Goal: Transaction & Acquisition: Purchase product/service

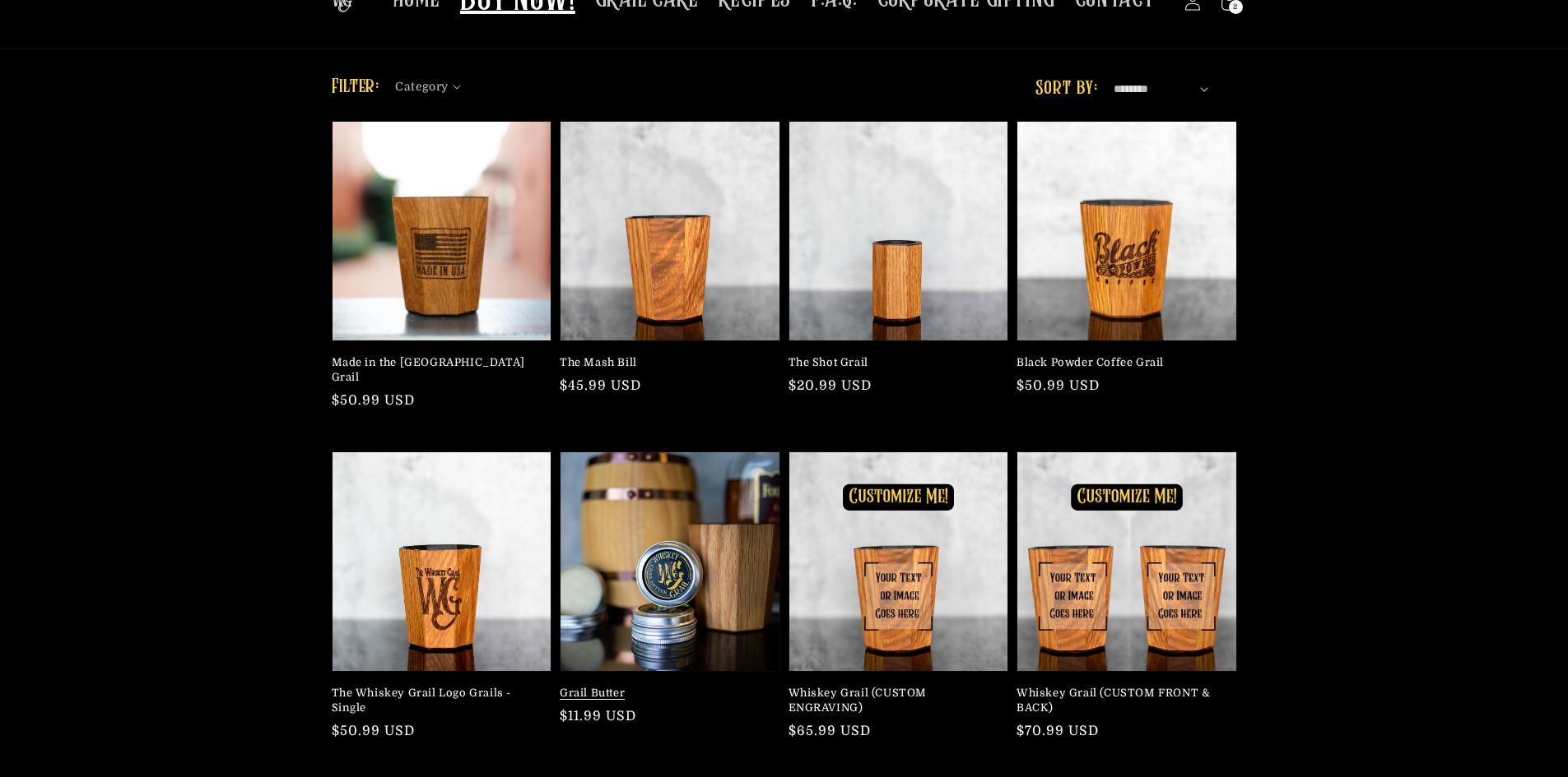
scroll to position [164, 0]
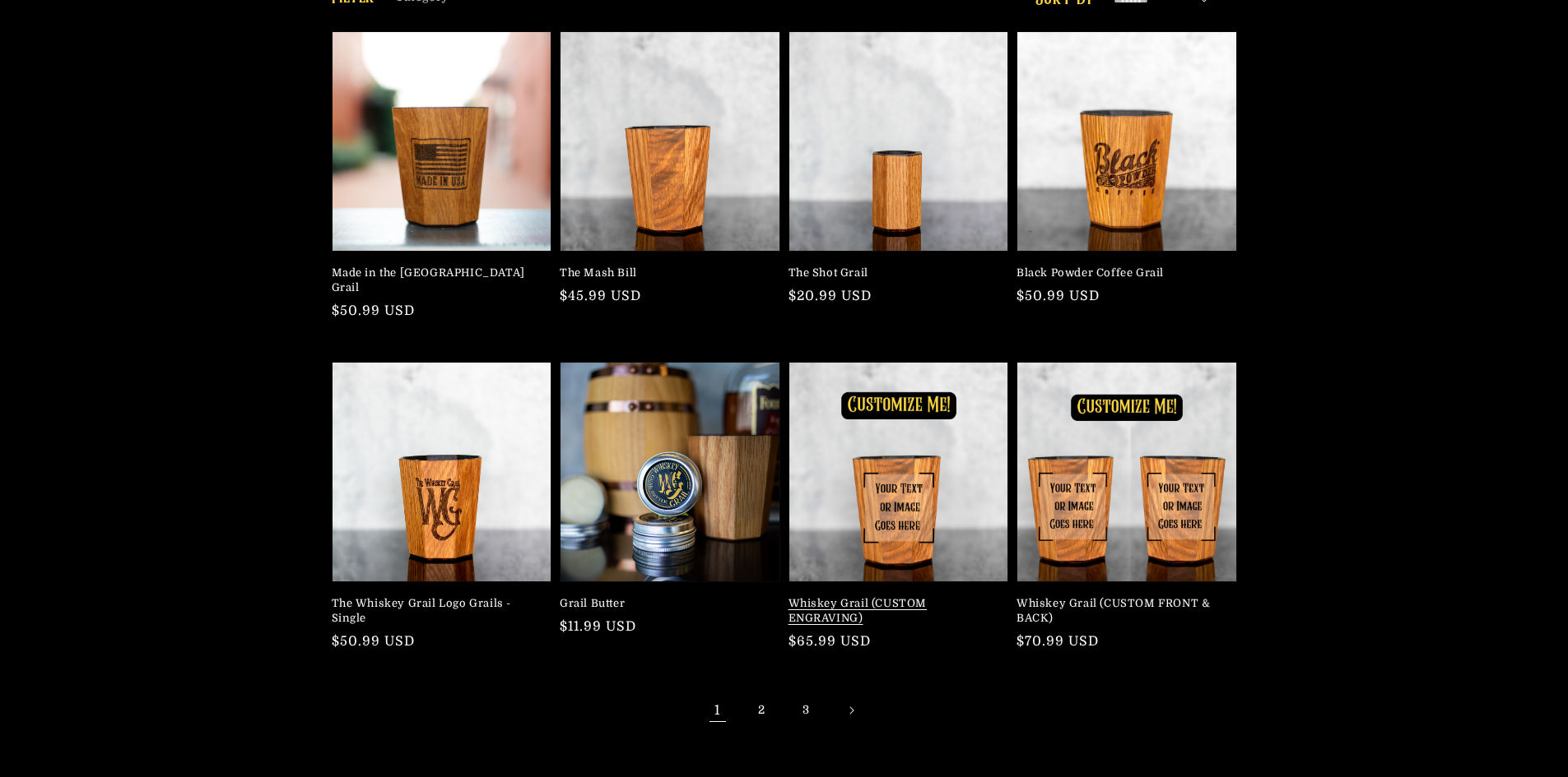
click at [884, 597] on link "Whiskey Grail (CUSTOM ENGRAVING)" at bounding box center [894, 611] width 211 height 29
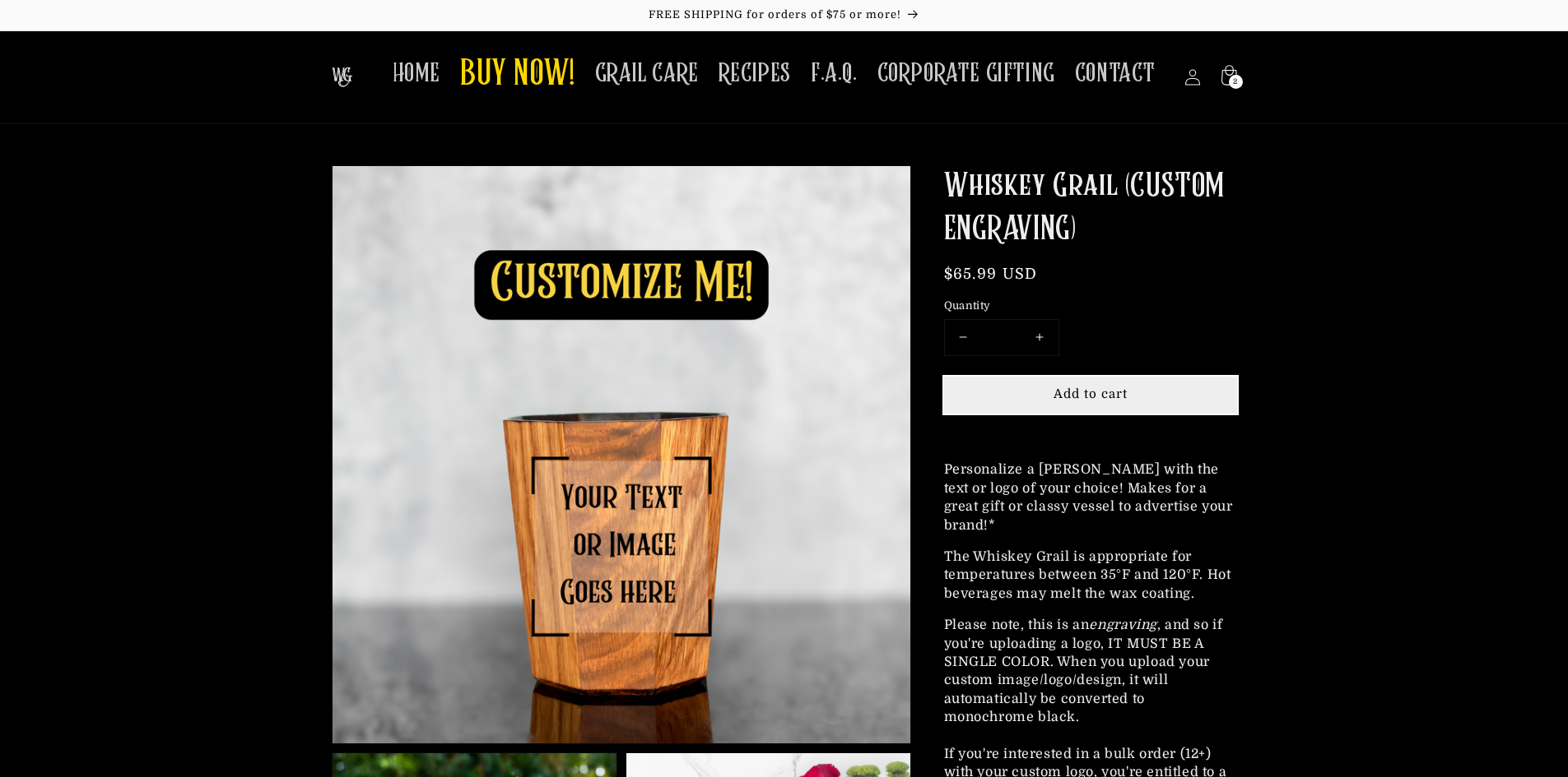
click at [1007, 400] on button "Add to cart" at bounding box center [1090, 395] width 293 height 37
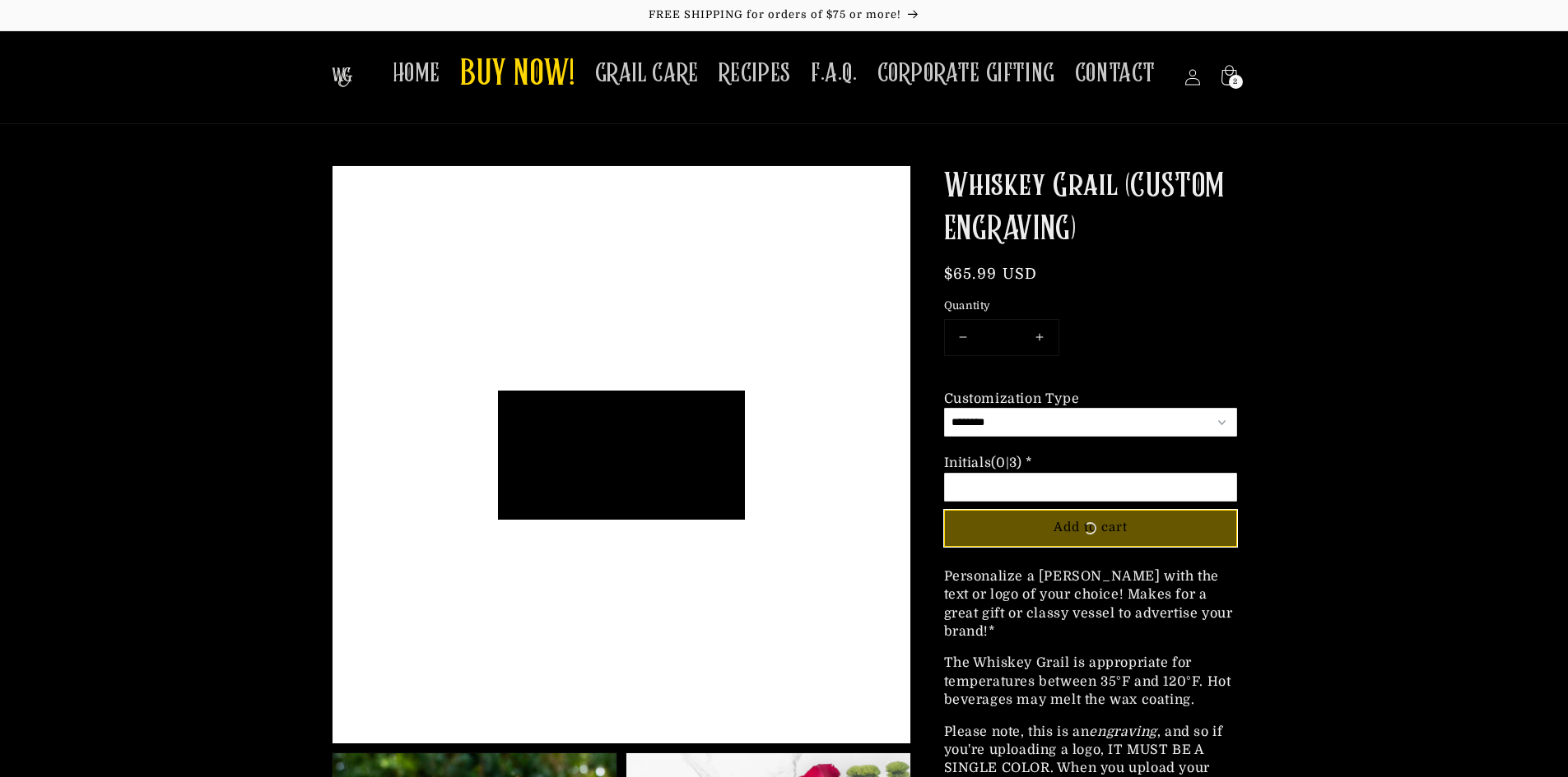
scroll to position [129, 247]
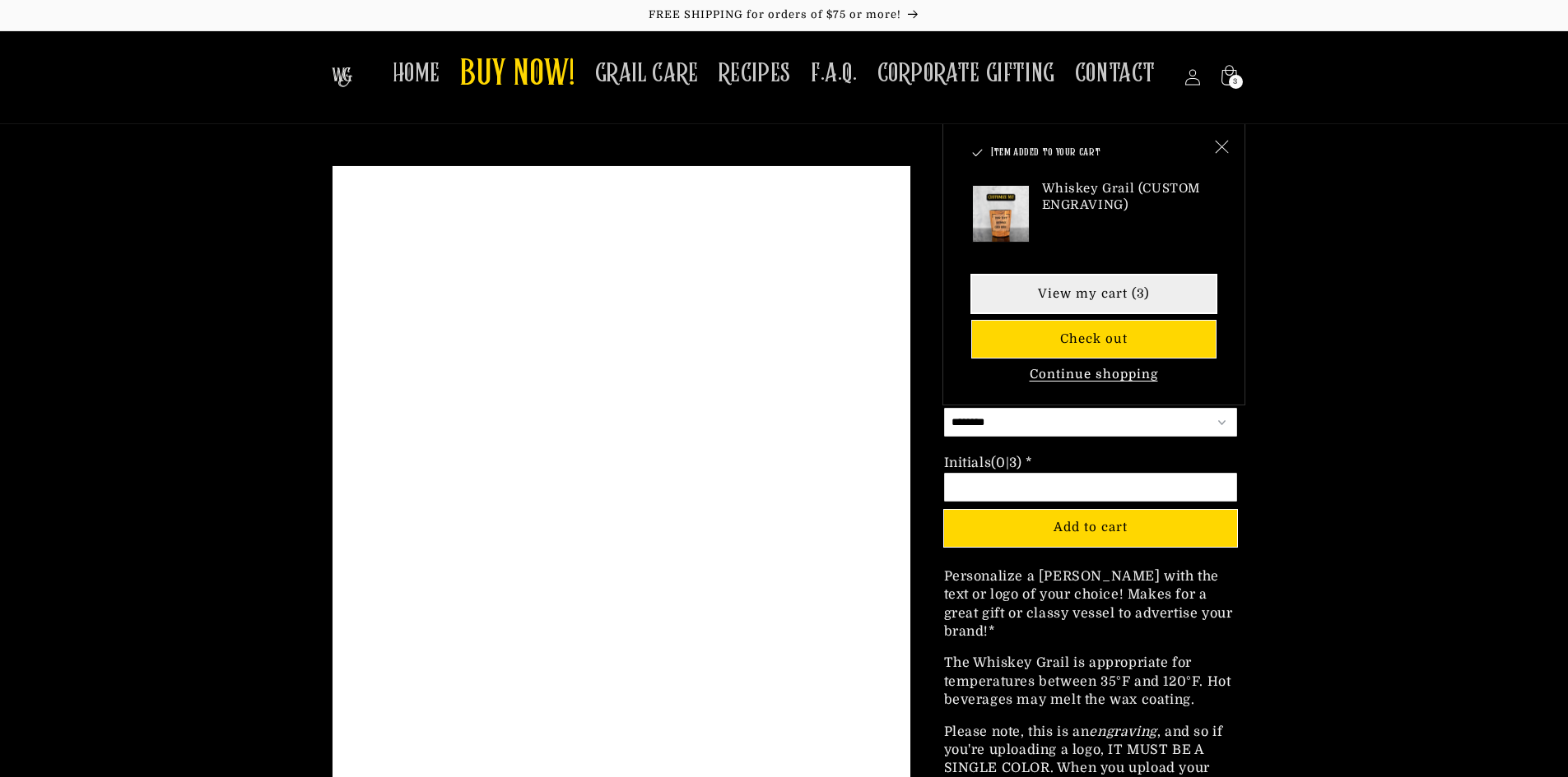
click at [1096, 294] on link "View my cart (3)" at bounding box center [1094, 294] width 243 height 37
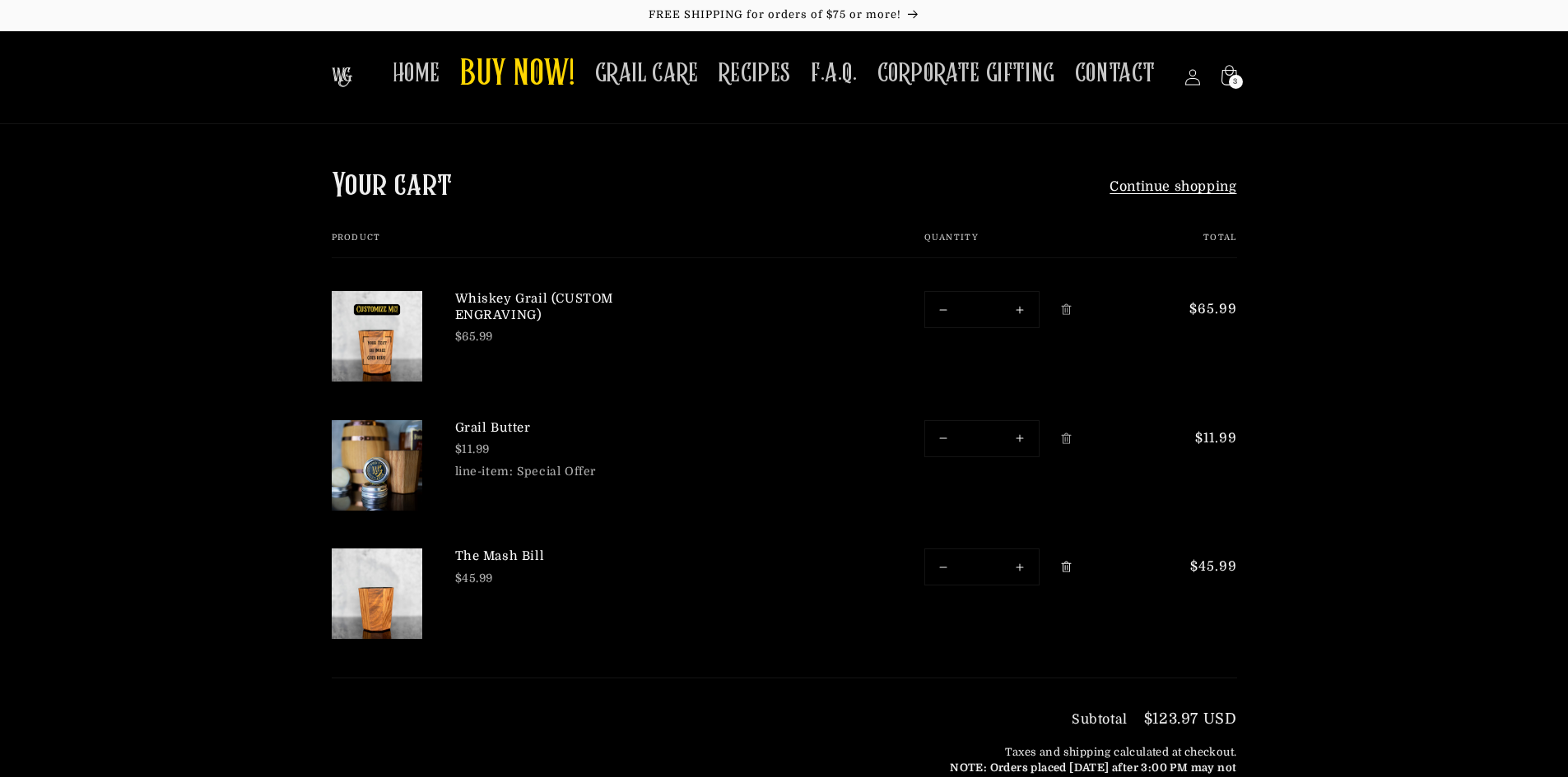
click at [1066, 574] on icon "Remove The Mash Bill" at bounding box center [1065, 567] width 12 height 12
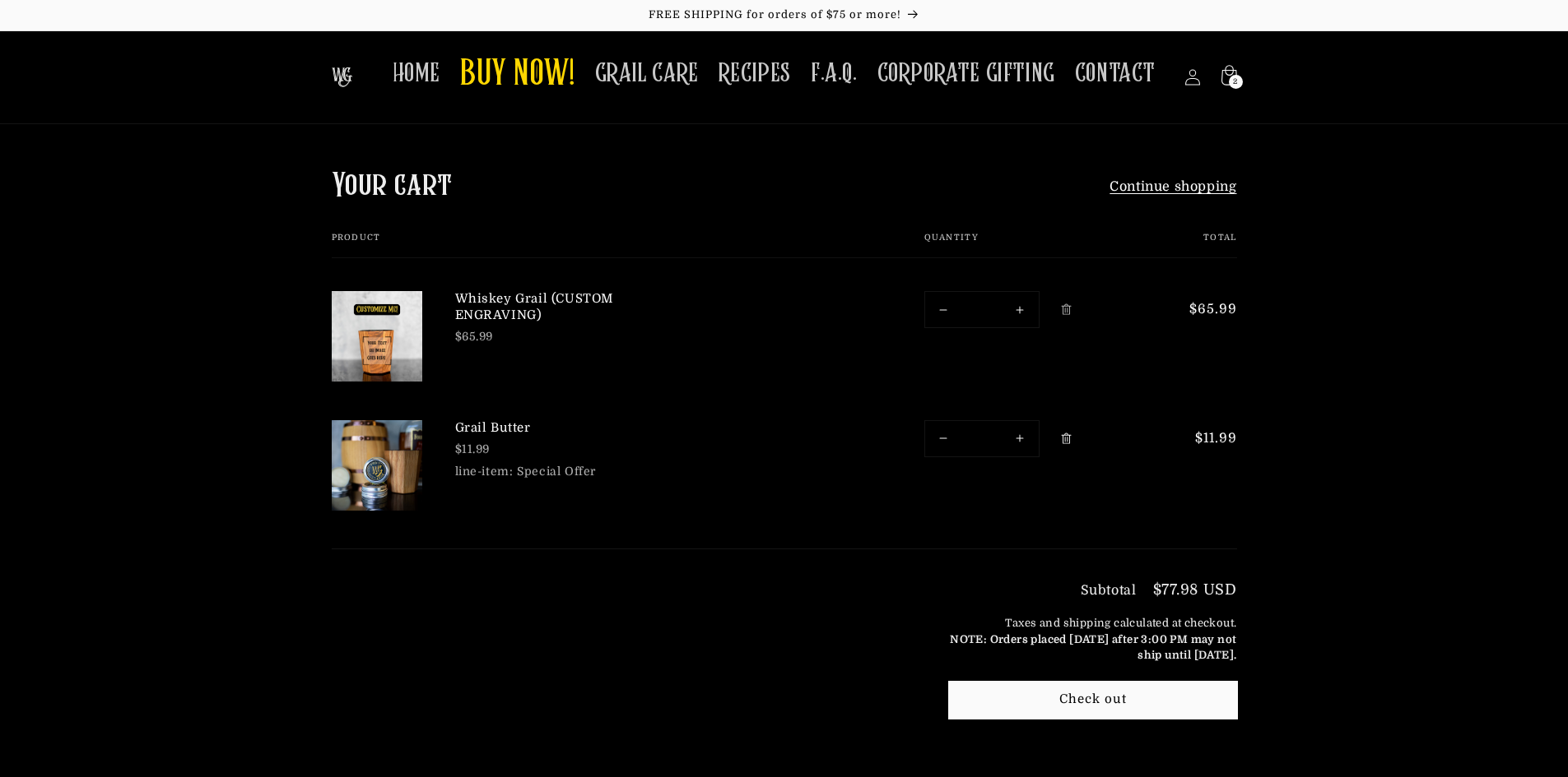
click at [1062, 439] on icon "Remove Grail Butter" at bounding box center [1065, 438] width 10 height 10
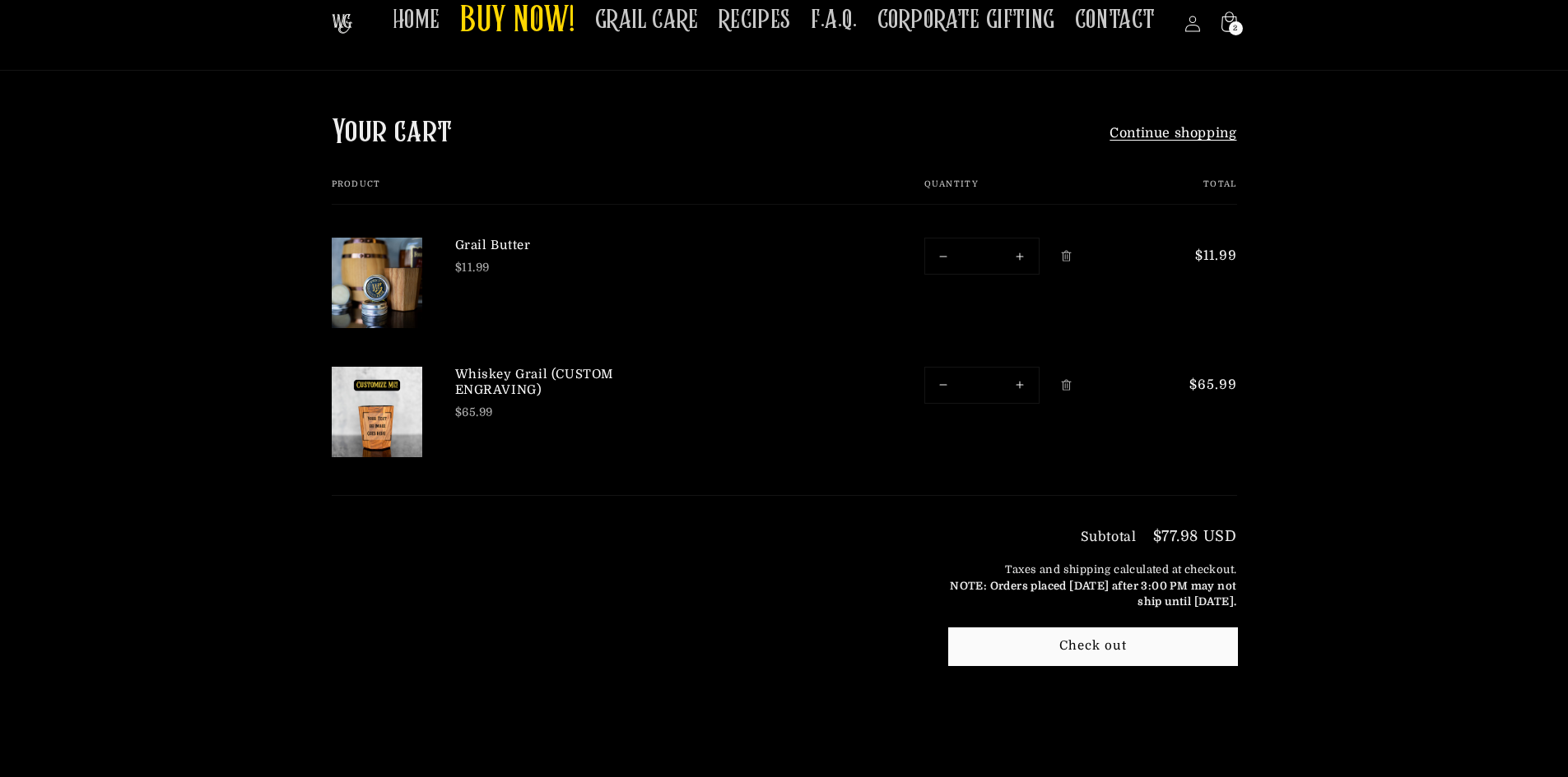
scroll to position [83, 0]
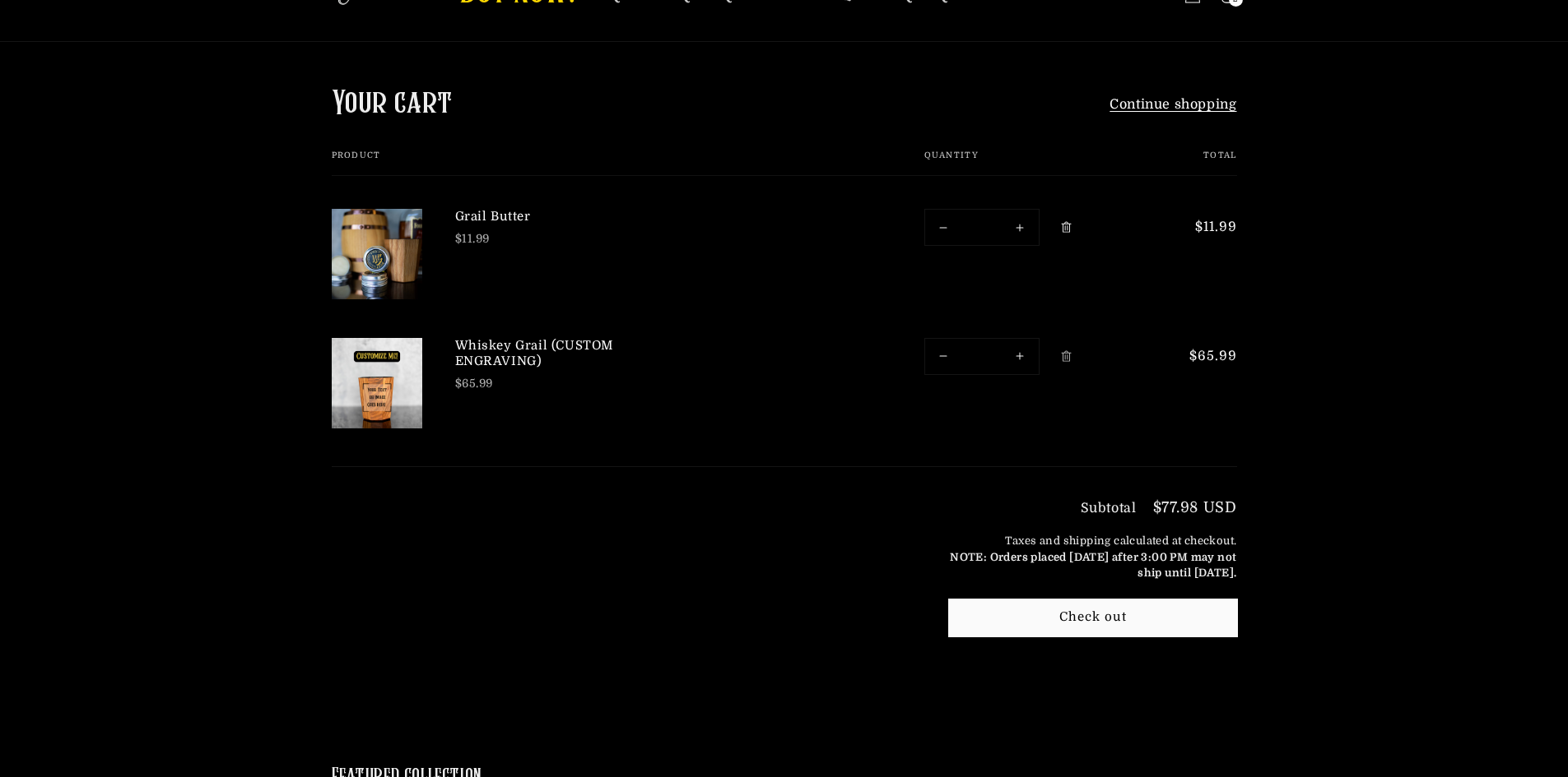
click at [1069, 226] on icon "Remove Grail Butter" at bounding box center [1065, 227] width 10 height 10
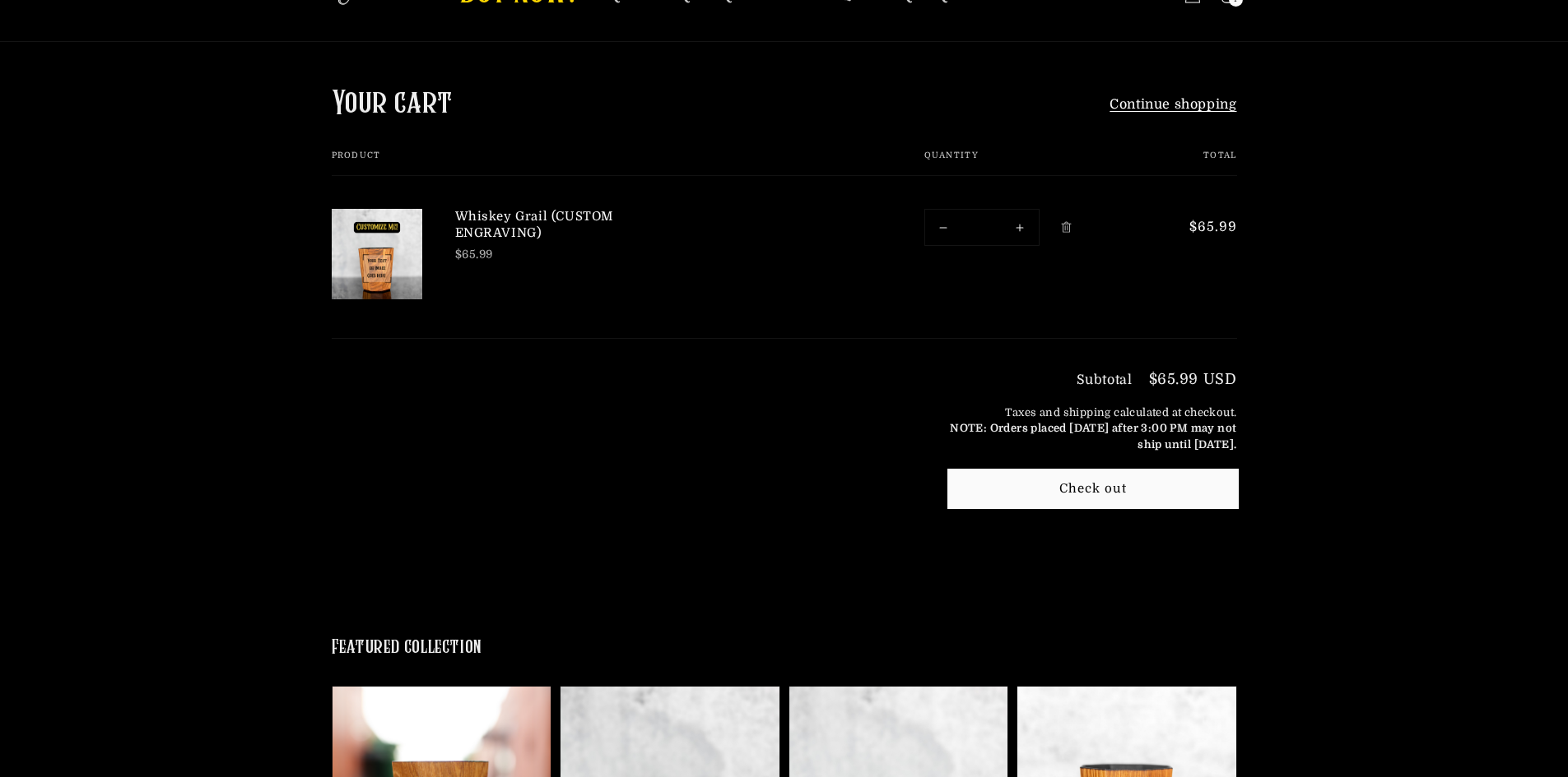
click at [1084, 480] on button "Check out" at bounding box center [1093, 488] width 288 height 37
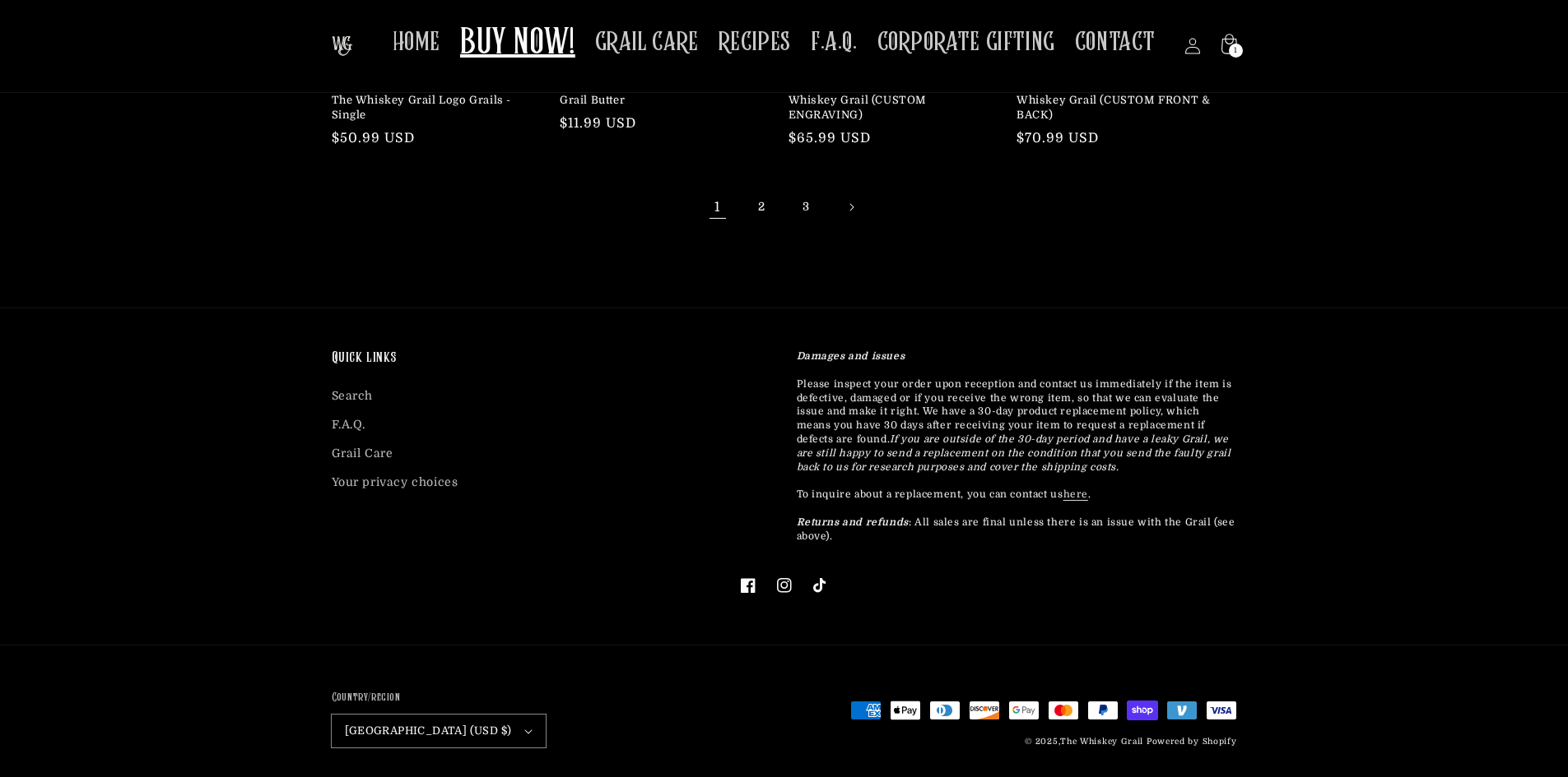
scroll to position [256, 0]
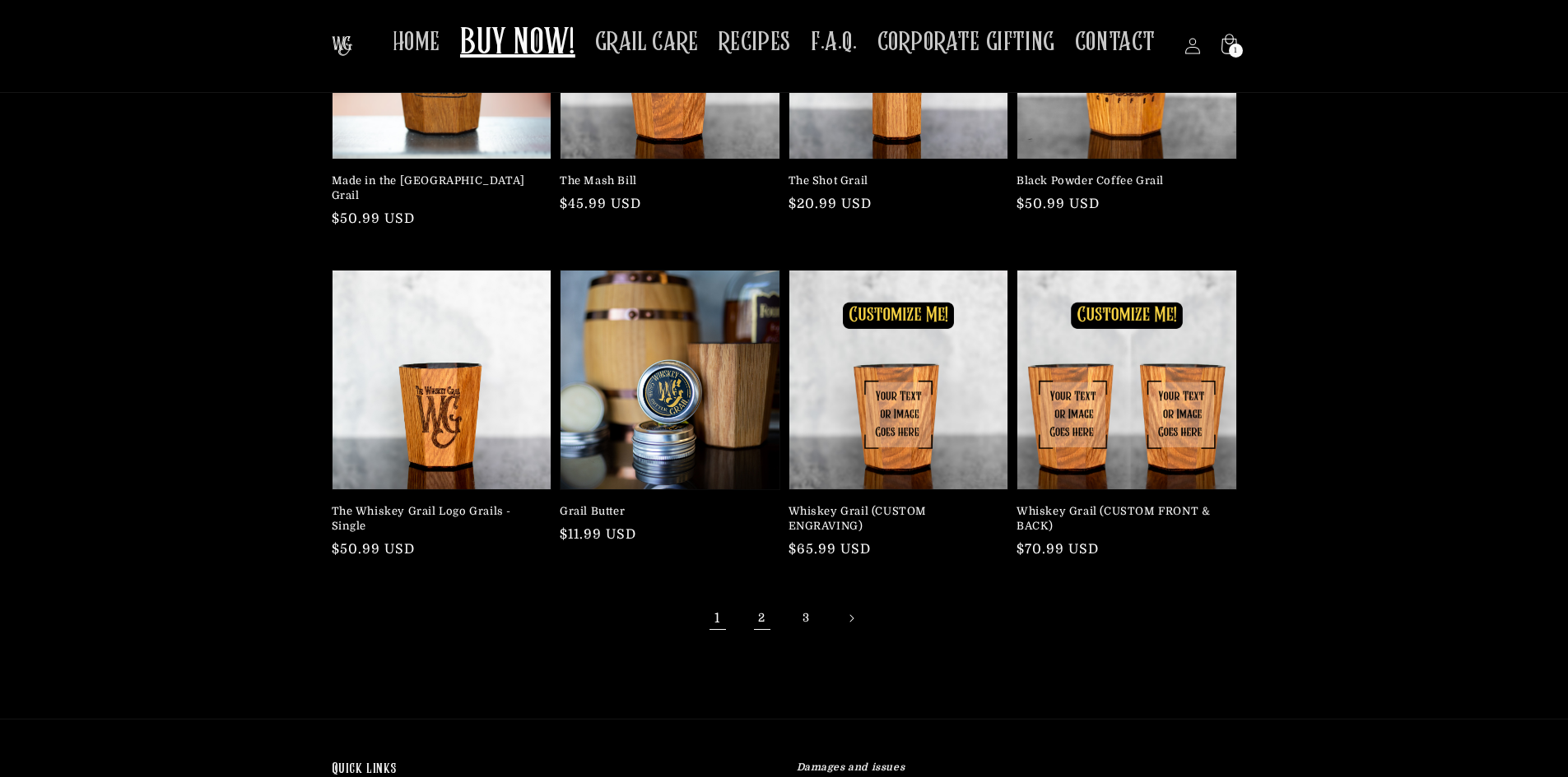
click at [769, 611] on link "2" at bounding box center [762, 618] width 36 height 36
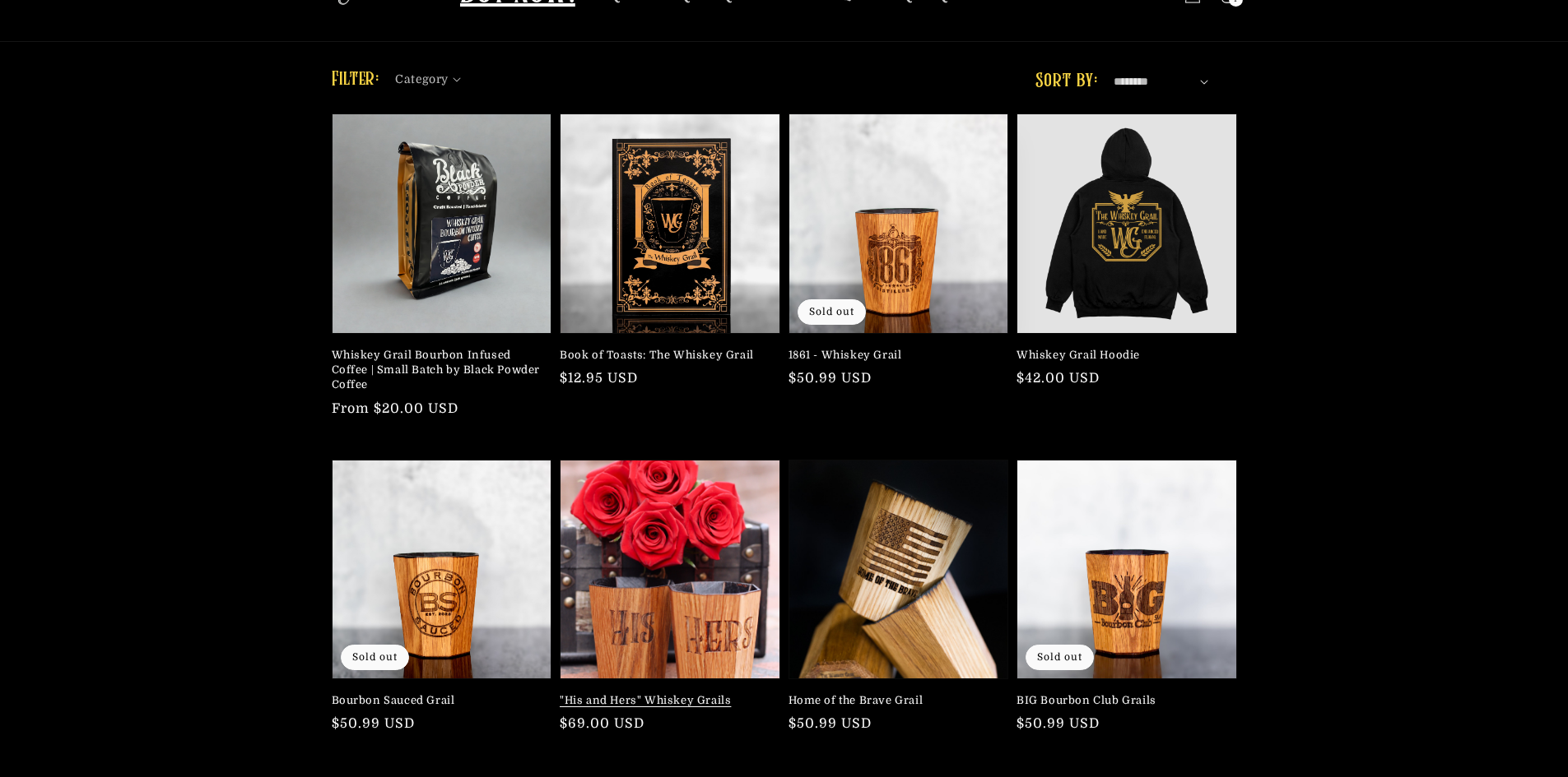
scroll to position [164, 0]
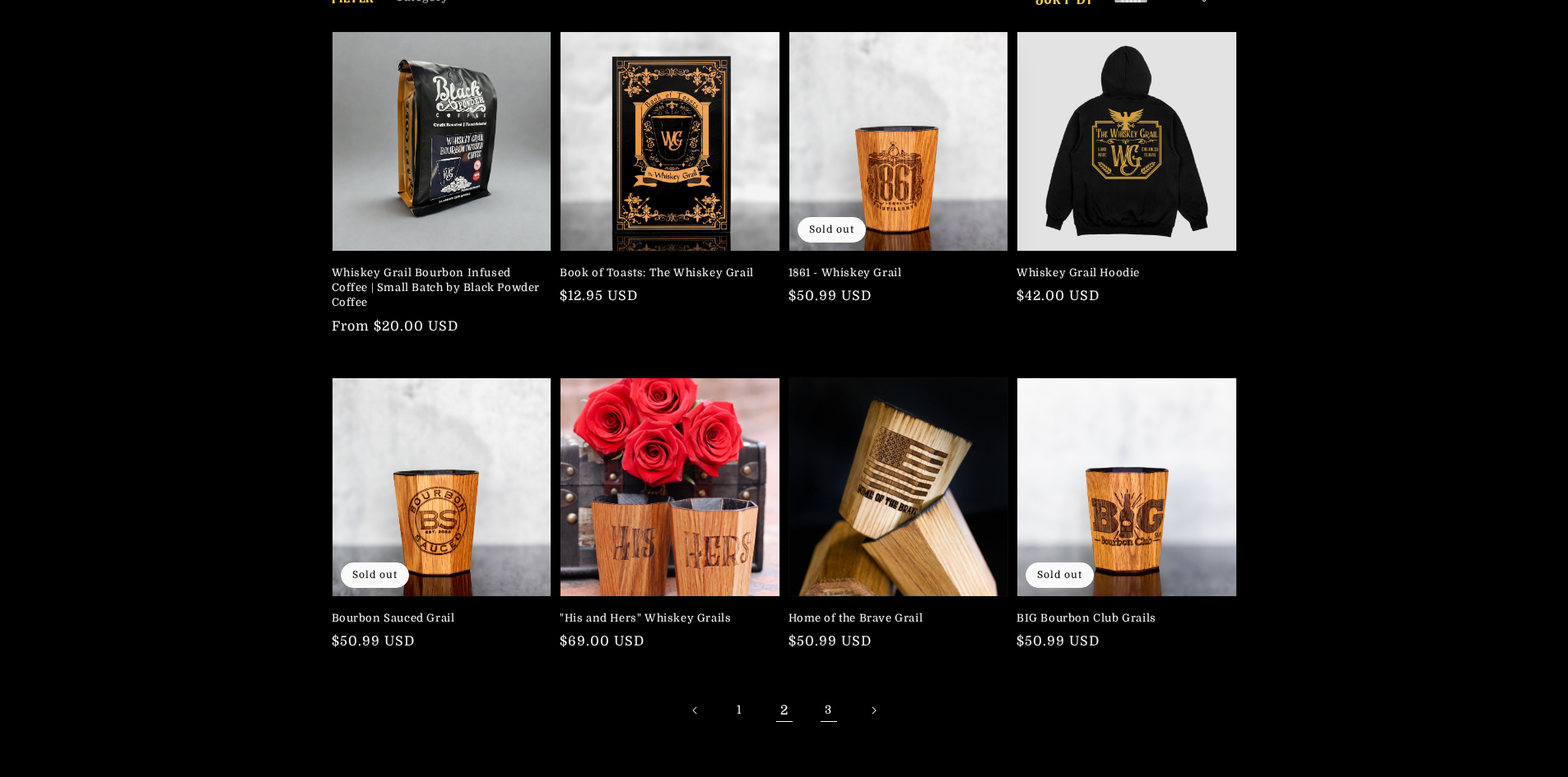
click at [836, 704] on link "3" at bounding box center [829, 711] width 36 height 36
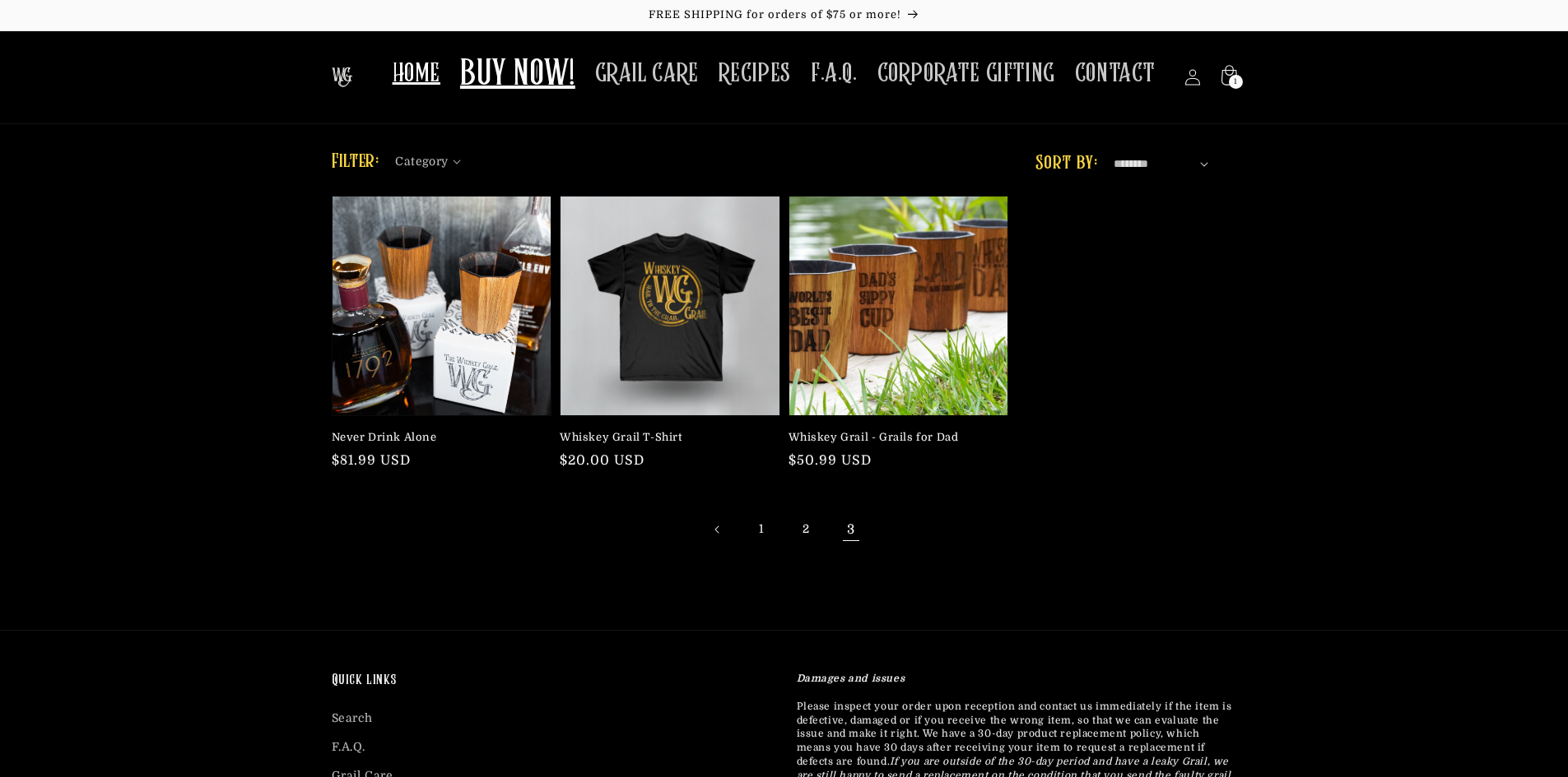
click at [425, 85] on span "HOME" at bounding box center [416, 74] width 48 height 32
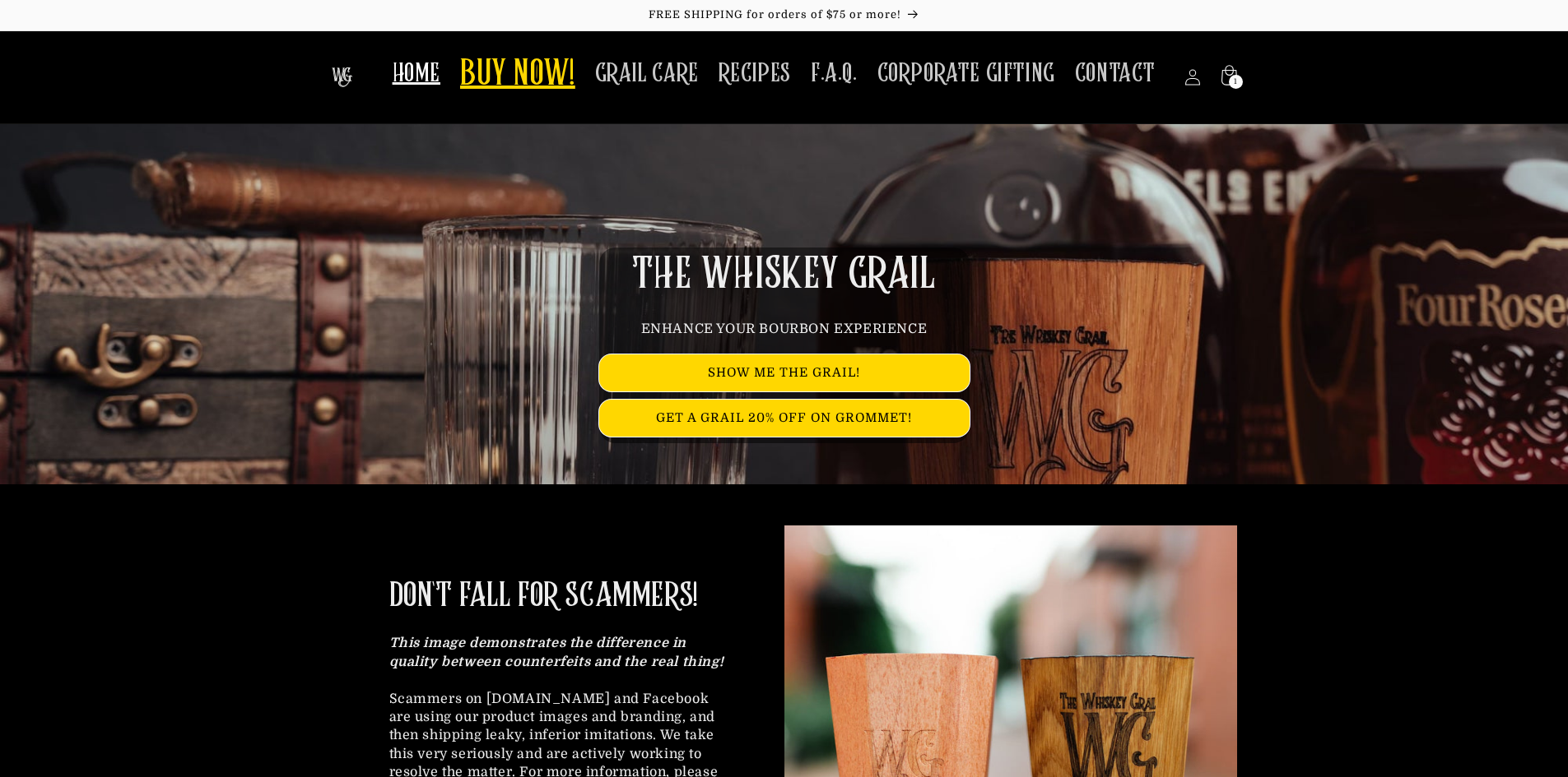
click at [508, 90] on span "BUY NOW!" at bounding box center [517, 75] width 115 height 46
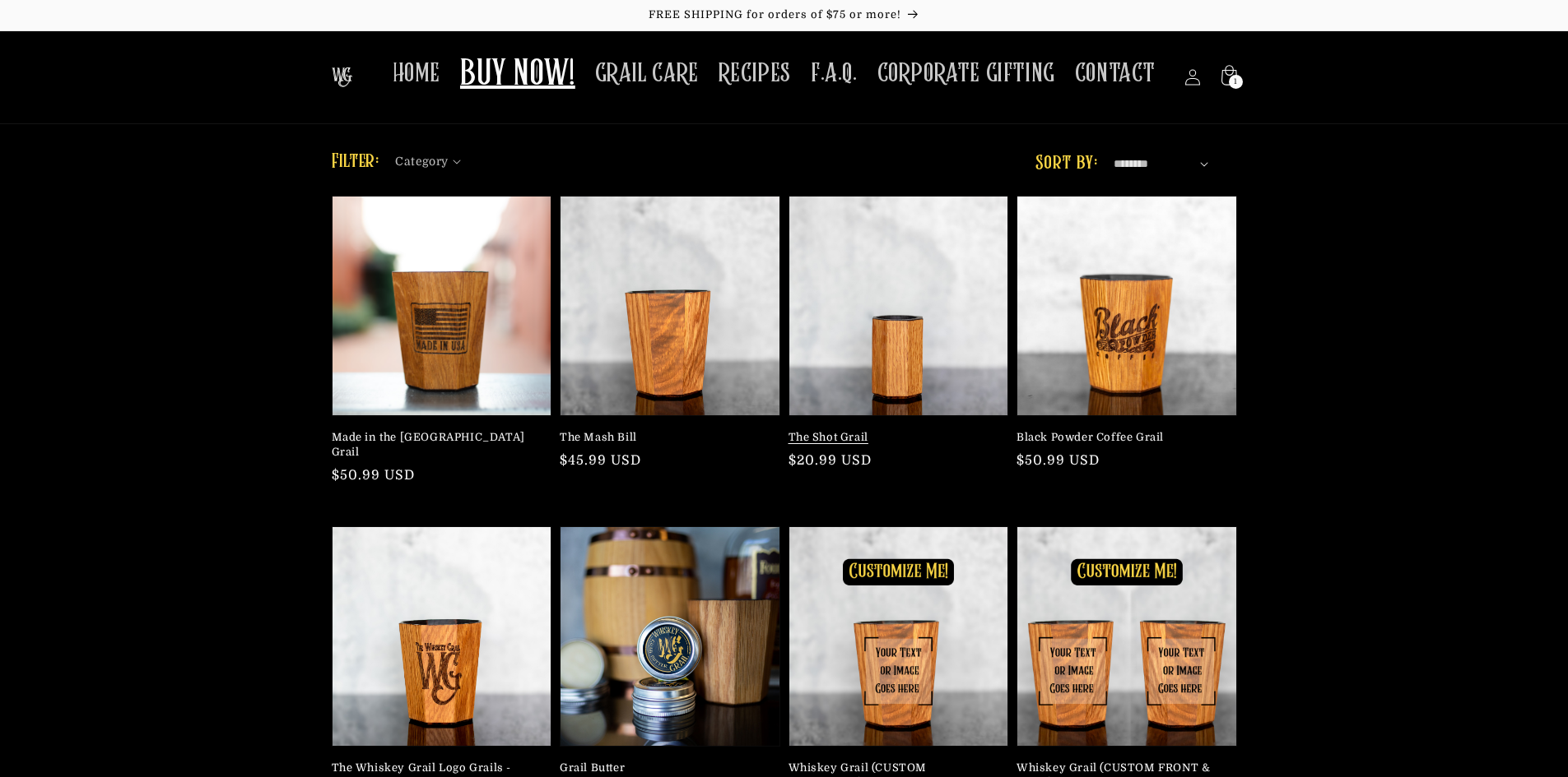
scroll to position [329, 0]
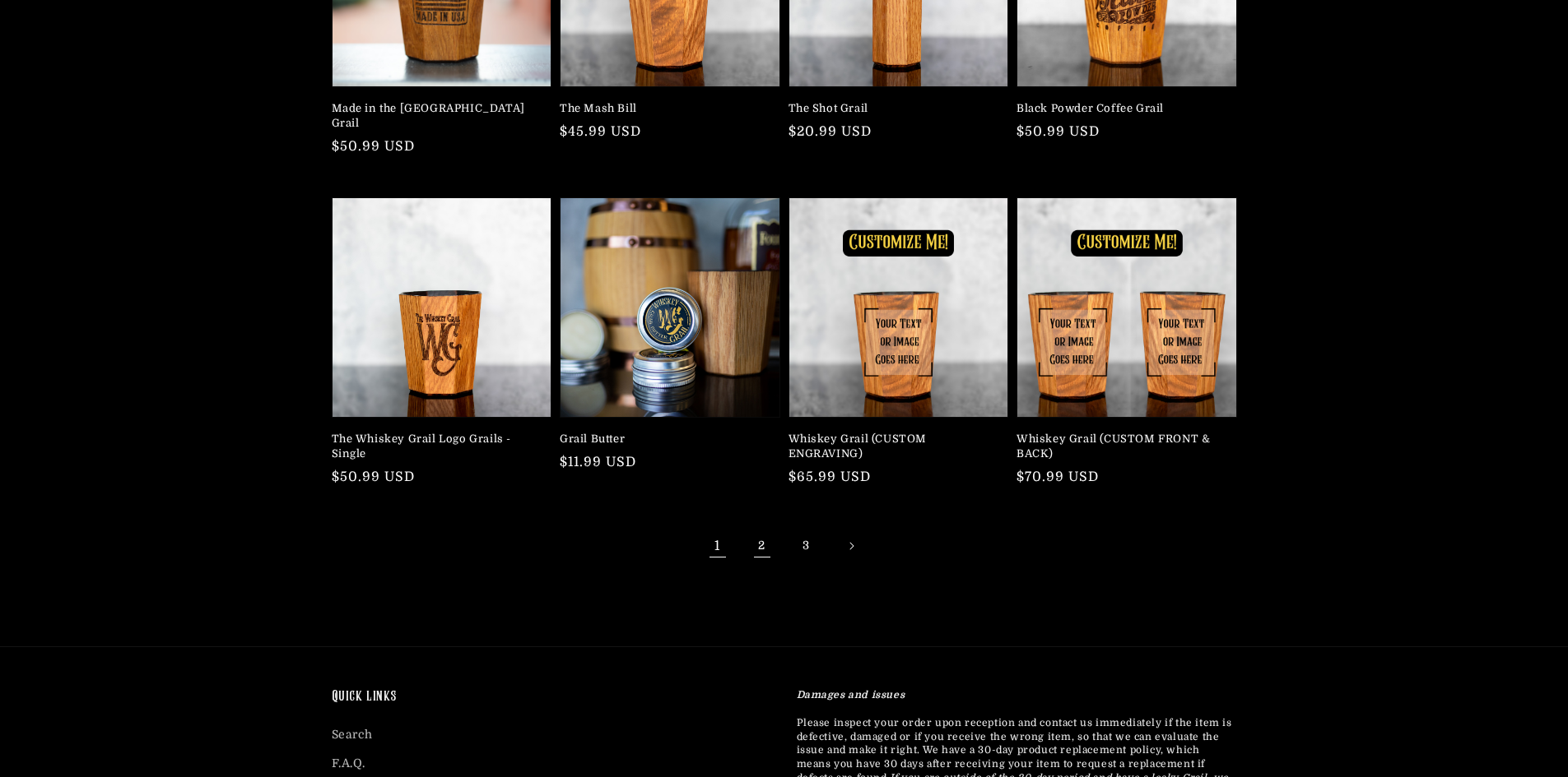
click at [751, 535] on link "2" at bounding box center [762, 546] width 36 height 36
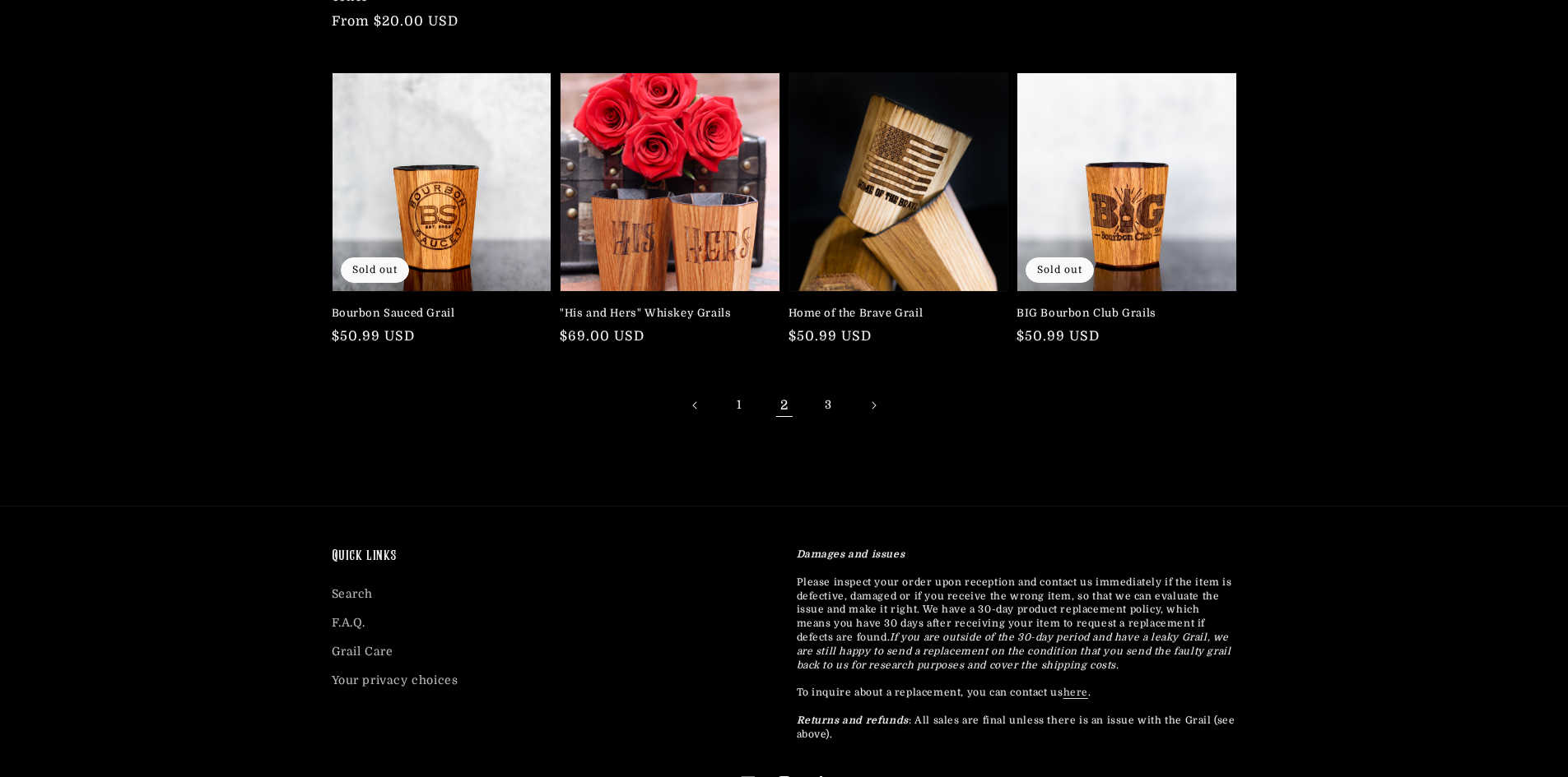
scroll to position [494, 0]
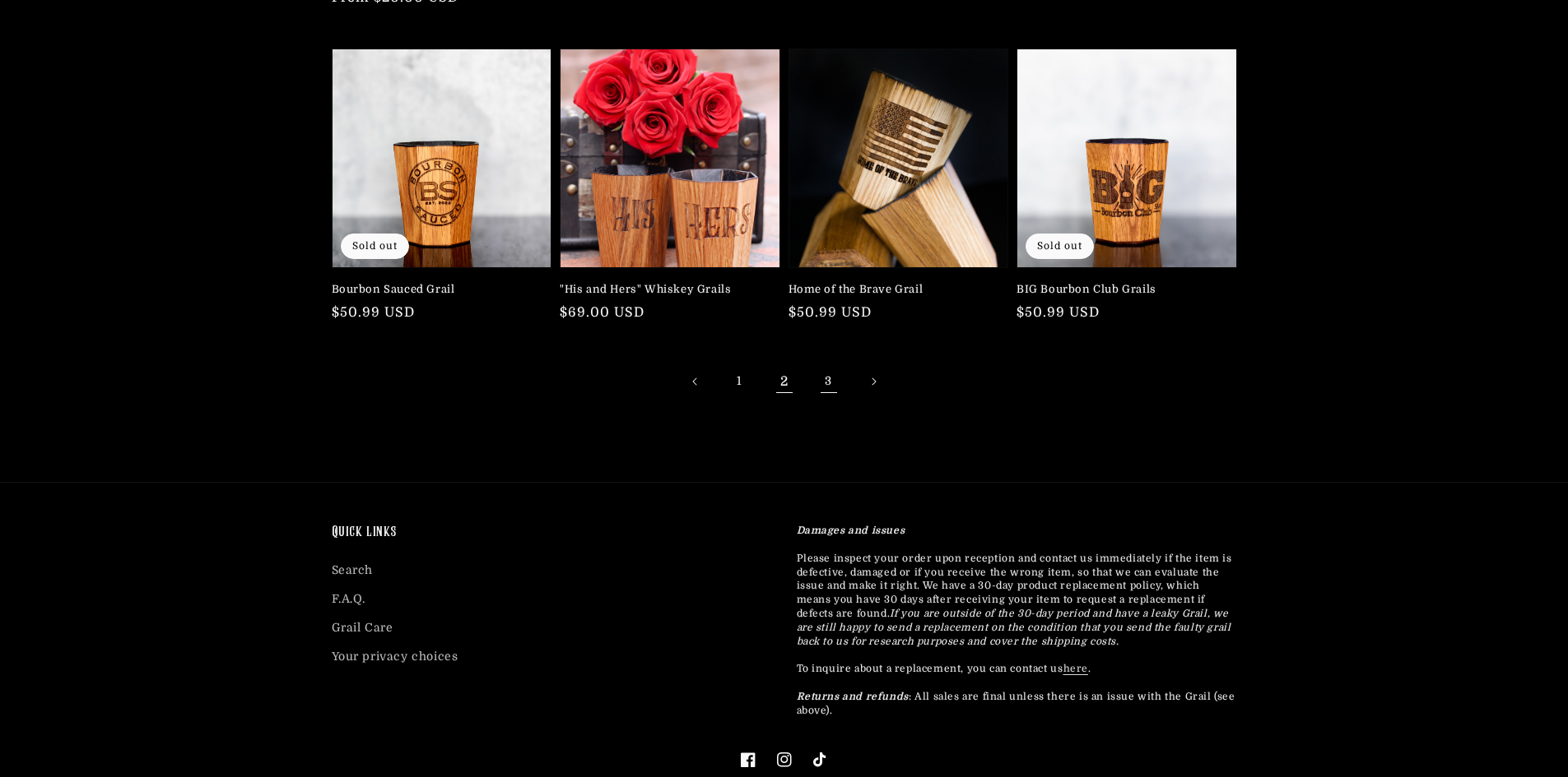
click at [831, 380] on link "3" at bounding box center [829, 382] width 36 height 36
